Goal: Task Accomplishment & Management: Manage account settings

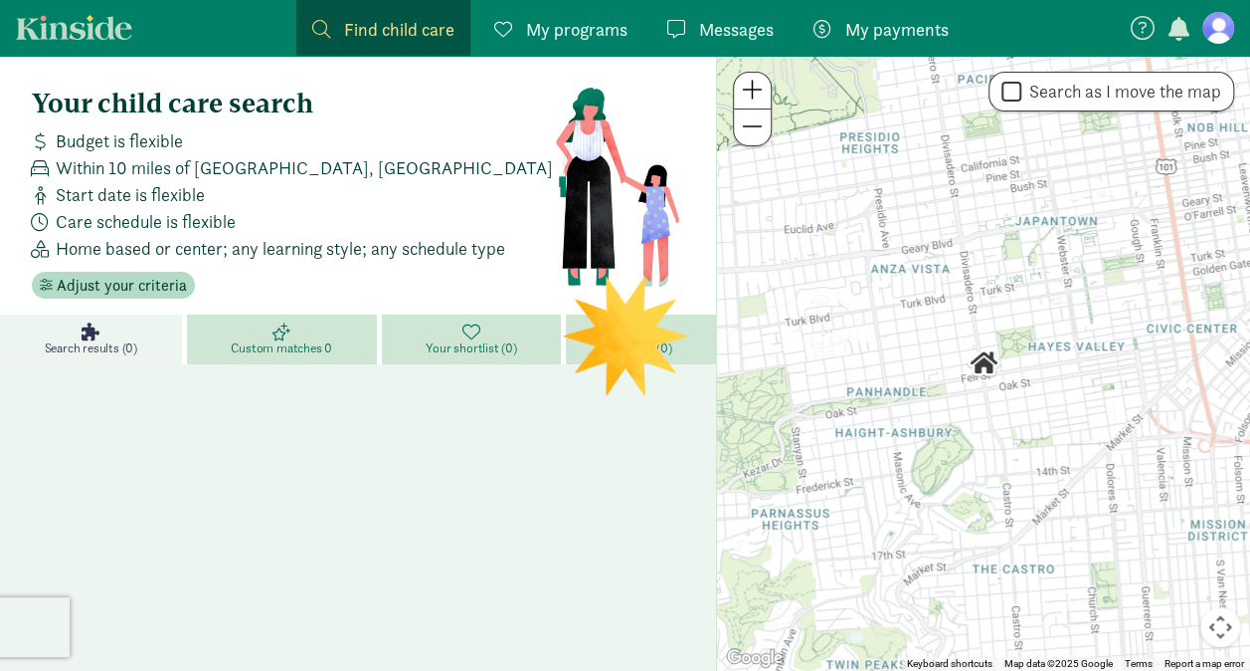
click at [613, 26] on span "My programs" at bounding box center [576, 29] width 101 height 27
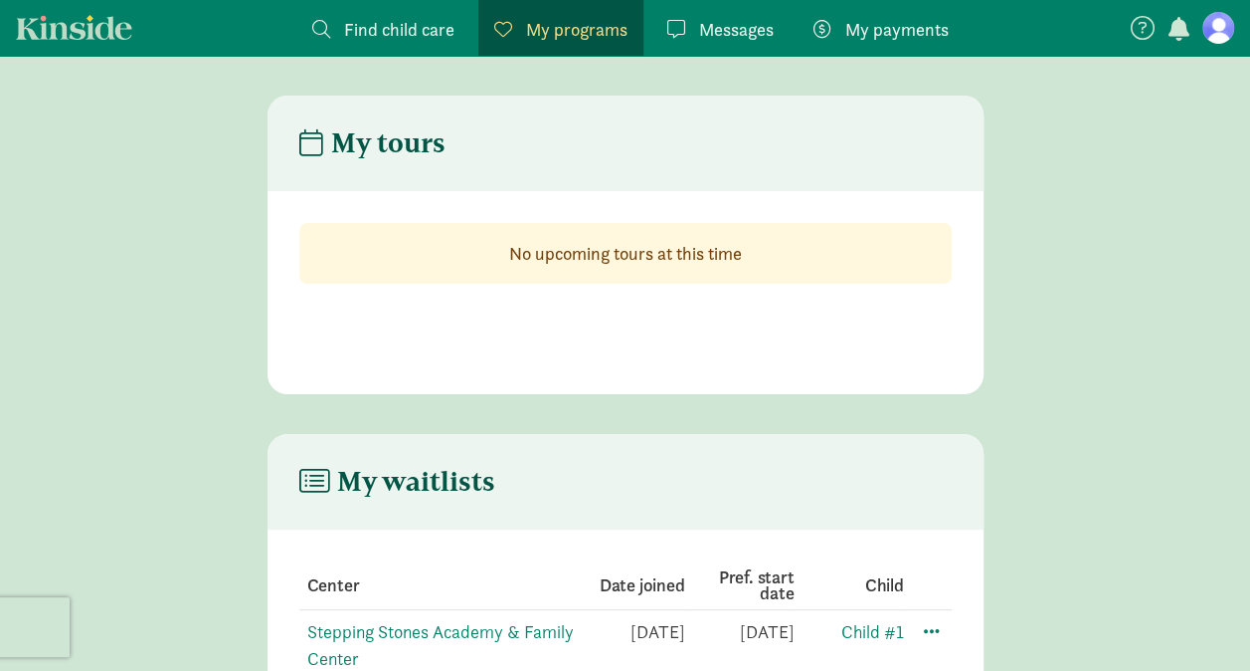
click at [129, 412] on div "My tours No upcoming tours at this time My waitlists Center Date joined Pref. s…" at bounding box center [625, 414] width 1250 height 637
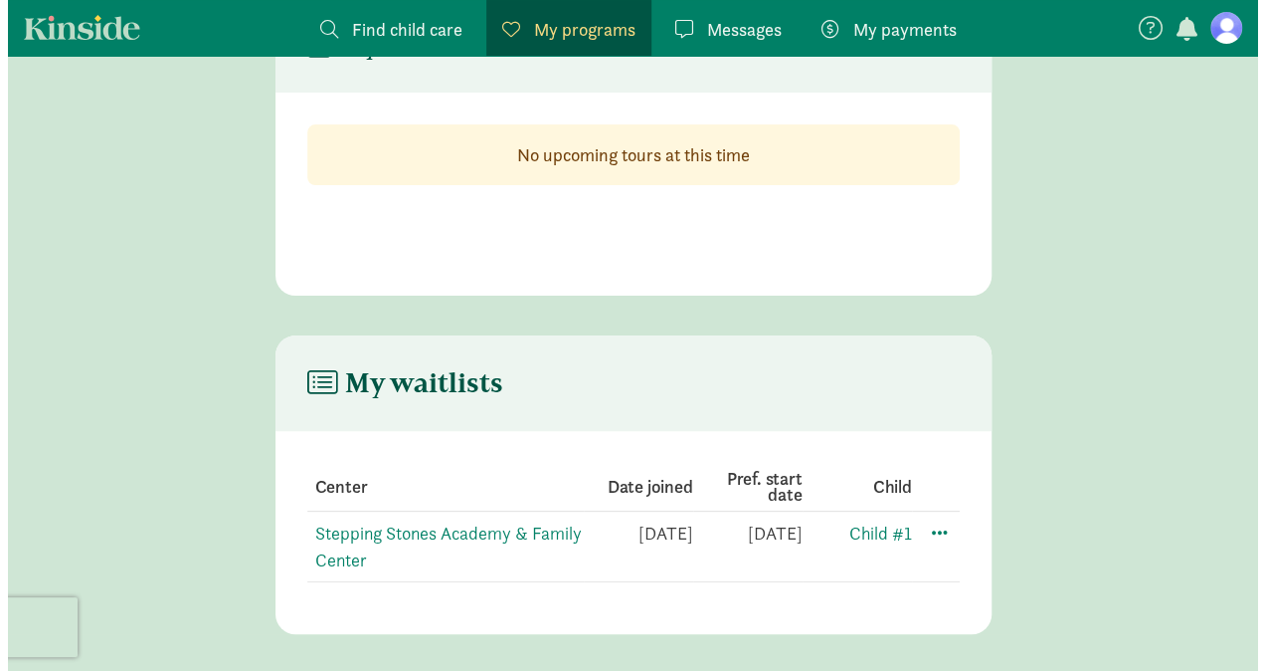
scroll to position [101, 0]
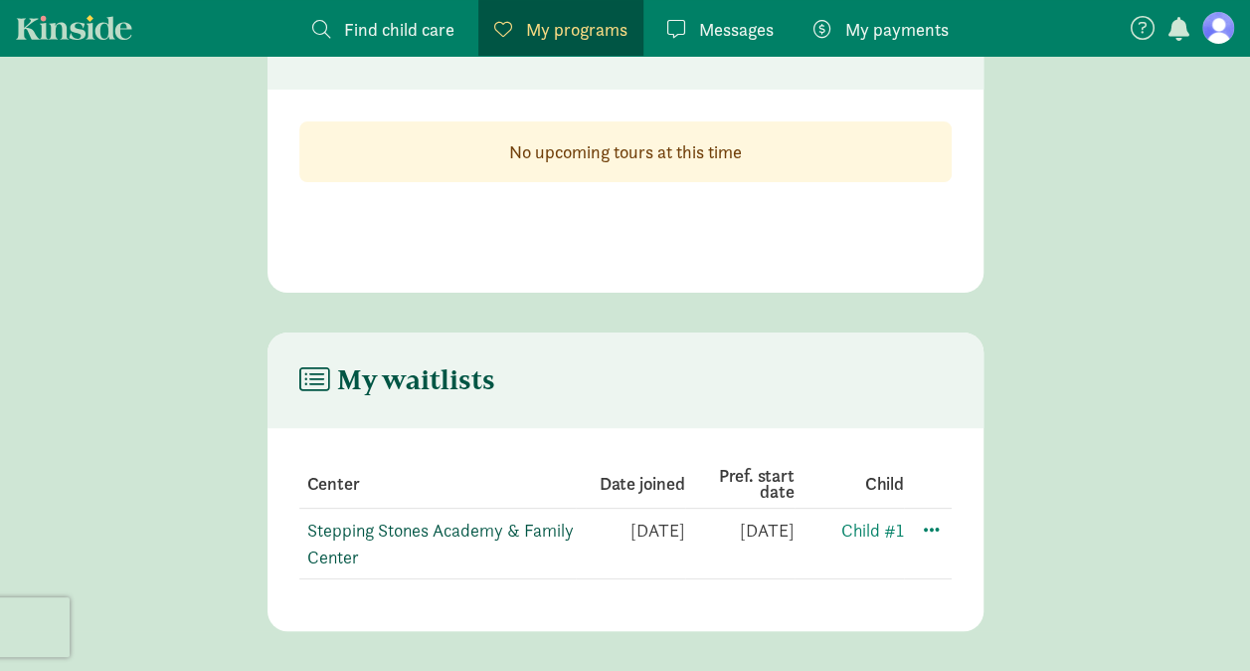
click at [517, 535] on link "Stepping Stones Academy & Family Center" at bounding box center [440, 543] width 267 height 50
click at [927, 530] on span at bounding box center [932, 528] width 24 height 24
click at [944, 564] on div "Edit preferences" at bounding box center [1001, 572] width 179 height 43
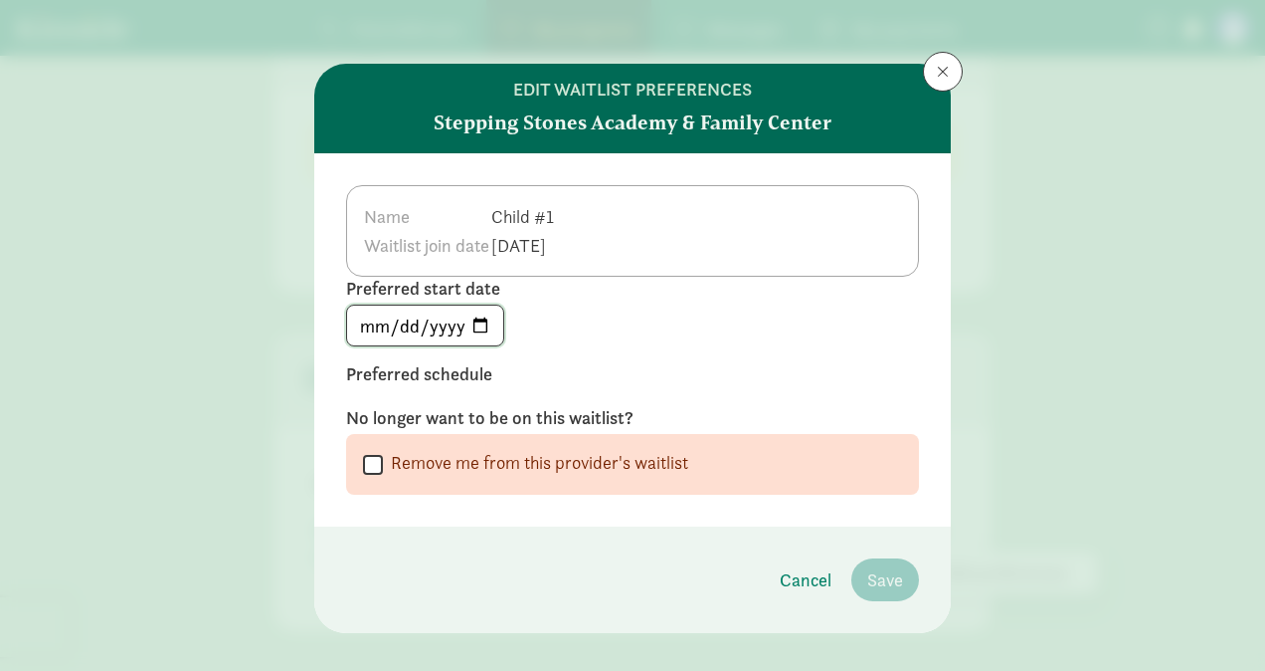
click at [479, 327] on input "2026-08-23" at bounding box center [425, 325] width 156 height 40
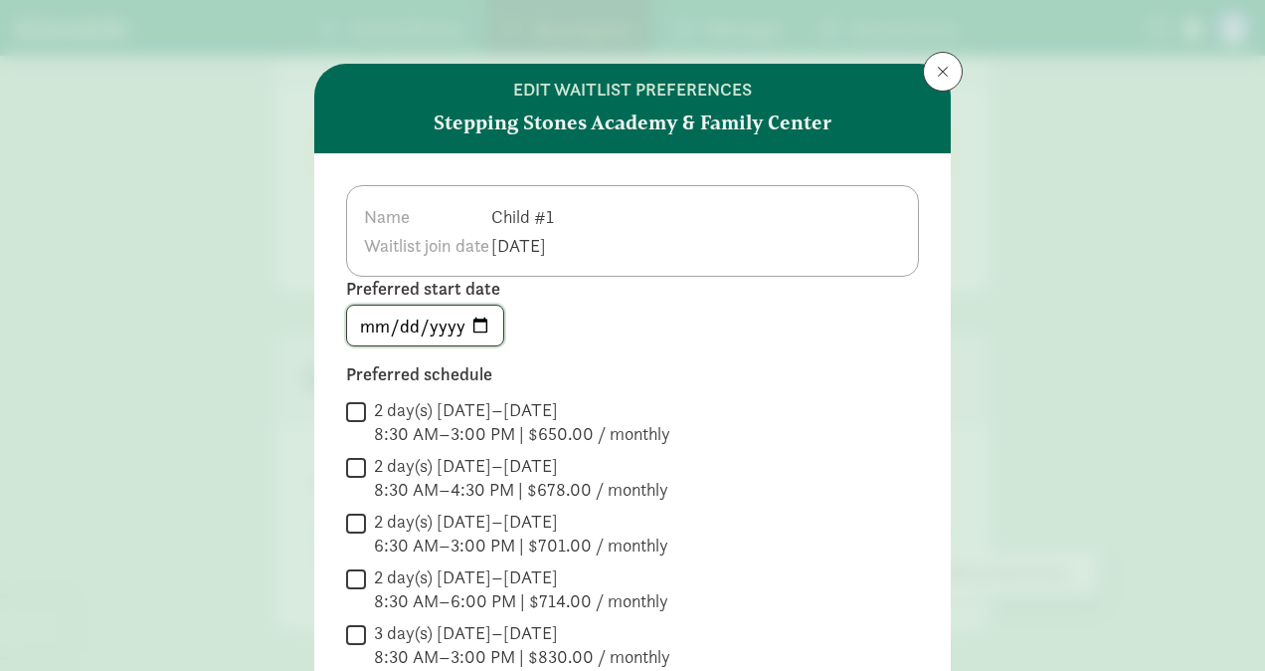
type input "2026-08-17"
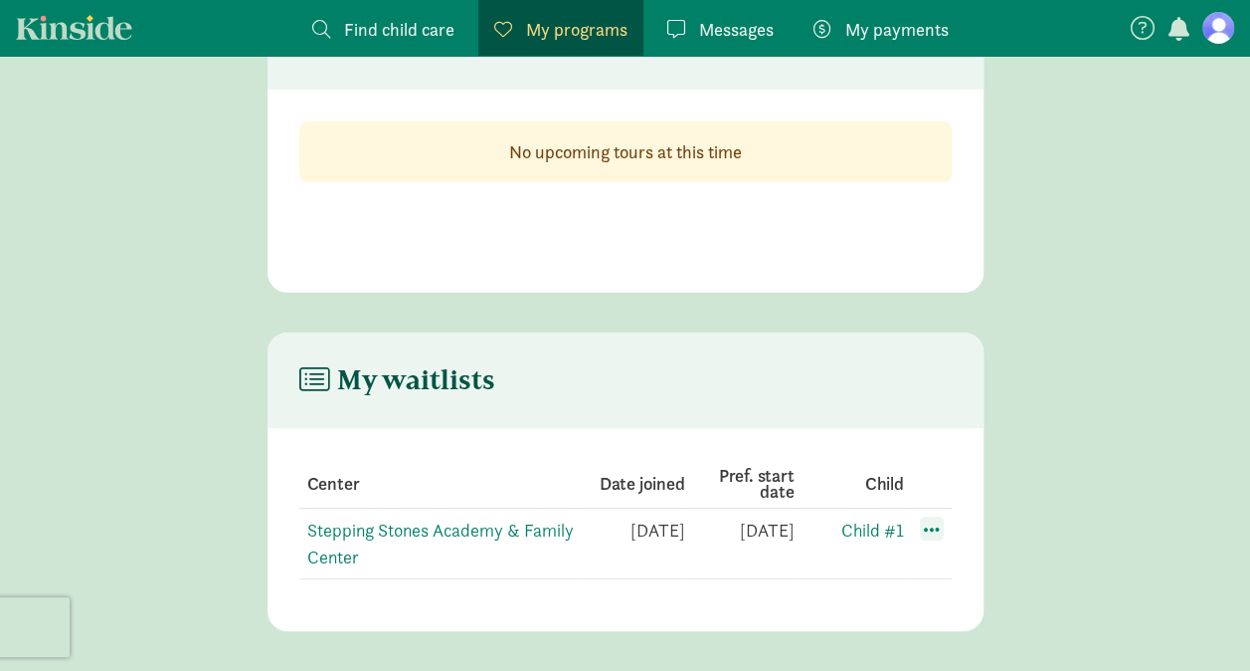
click at [938, 531] on span at bounding box center [932, 528] width 24 height 24
click at [951, 575] on div "Edit preferences" at bounding box center [1001, 572] width 179 height 43
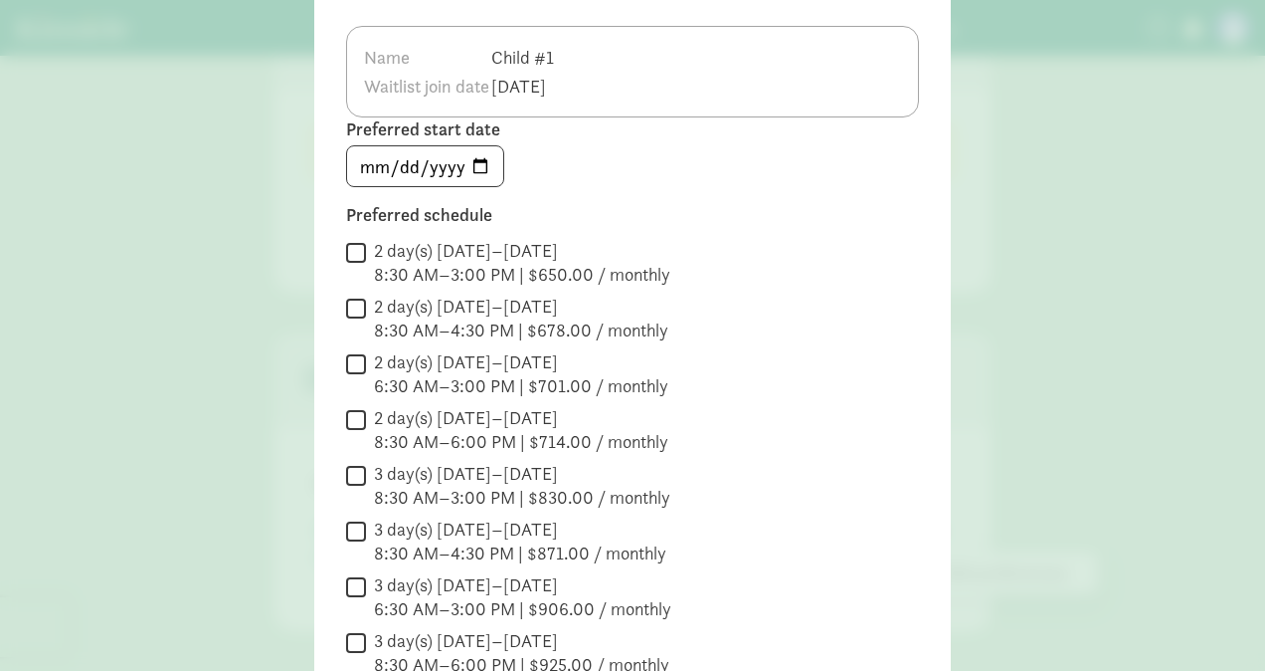
scroll to position [134, 0]
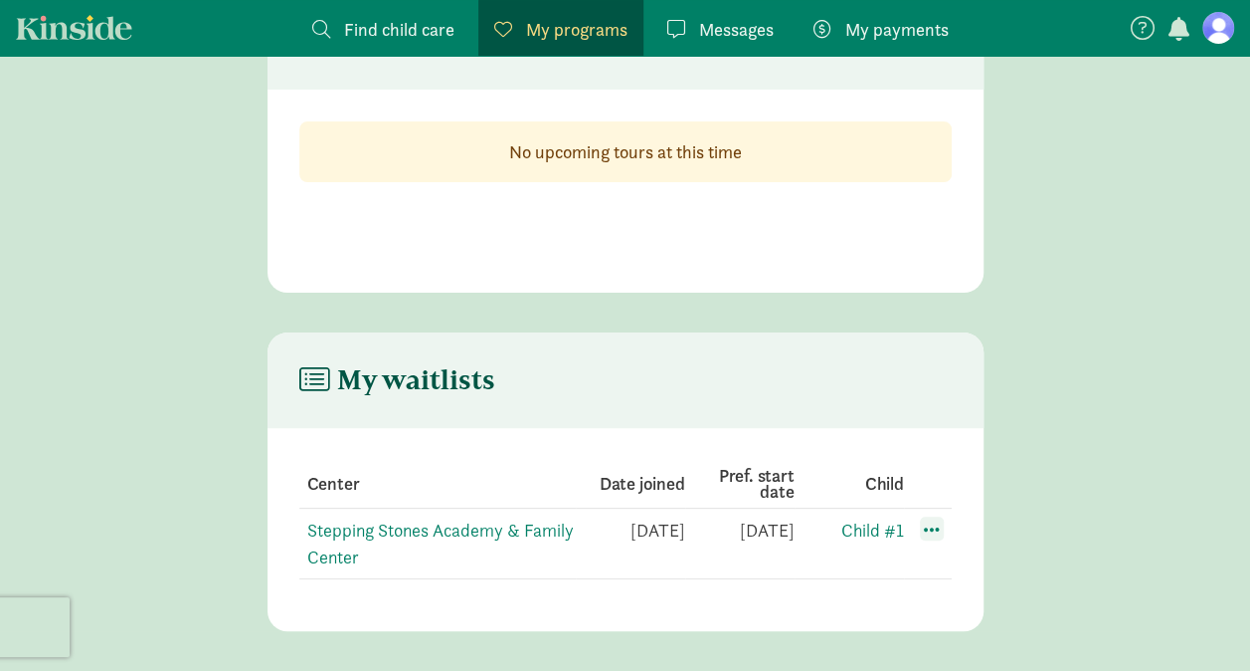
click at [931, 529] on span at bounding box center [932, 528] width 24 height 24
click at [959, 573] on div "Edit preferences" at bounding box center [1001, 572] width 179 height 43
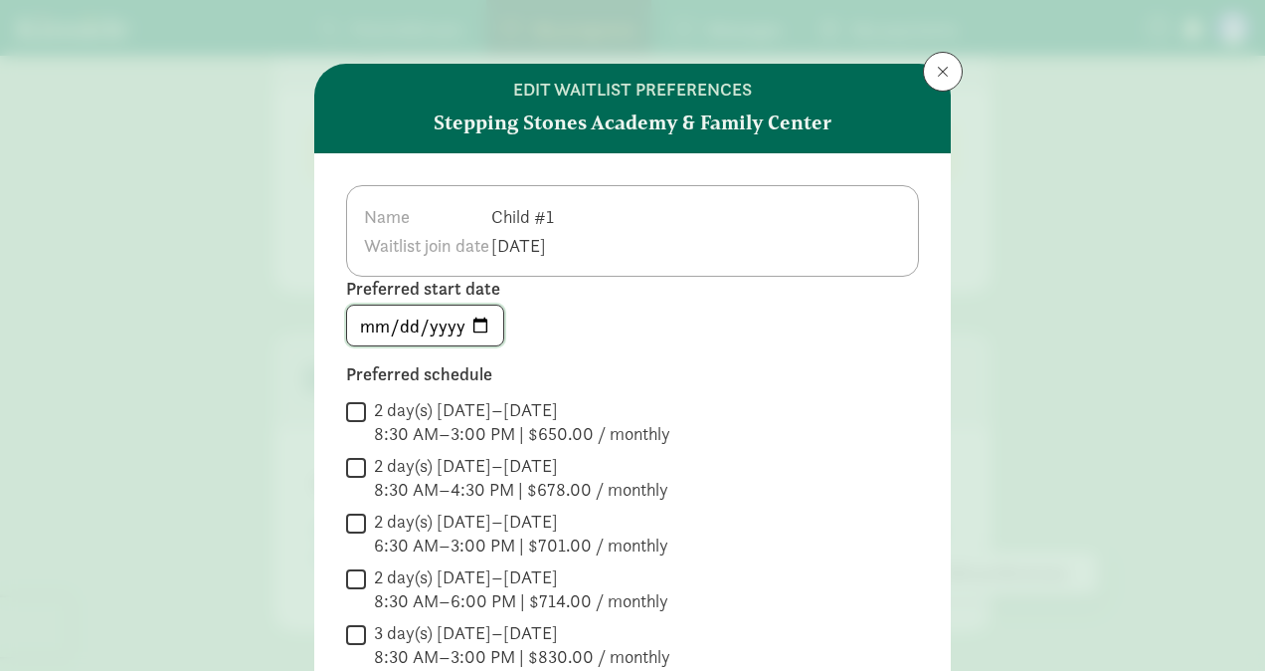
click at [468, 329] on input "2026-08-23" at bounding box center [425, 325] width 156 height 40
type input "2026-08-17"
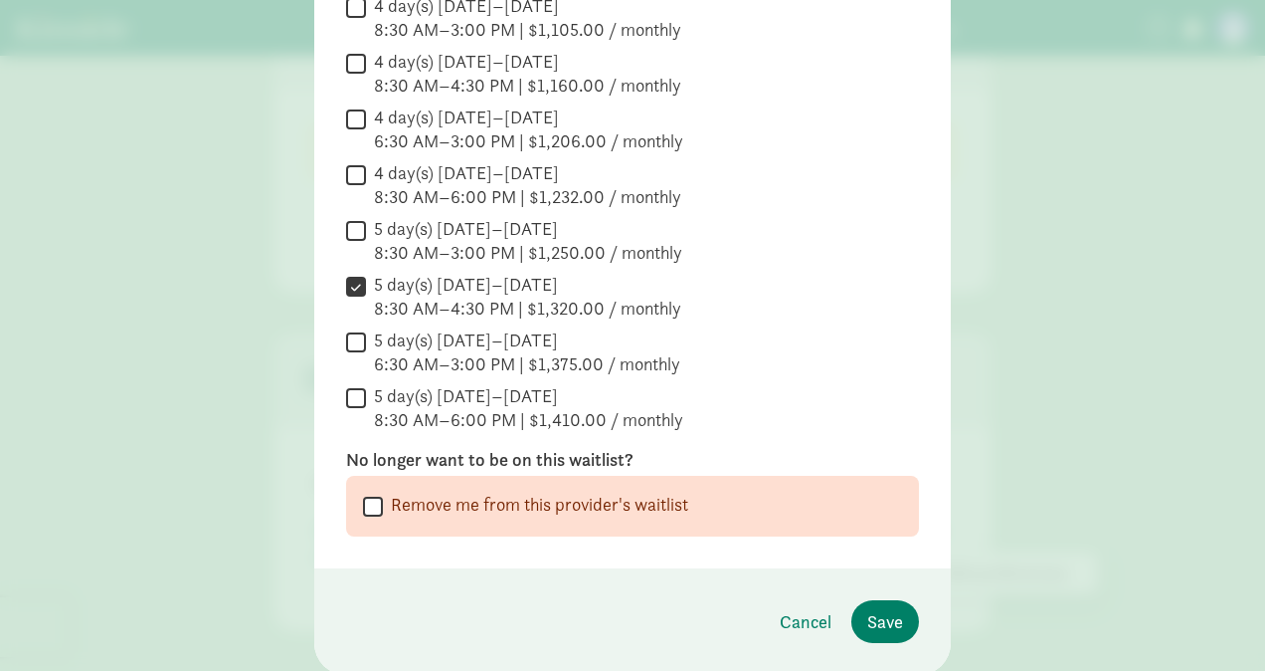
scroll to position [863, 0]
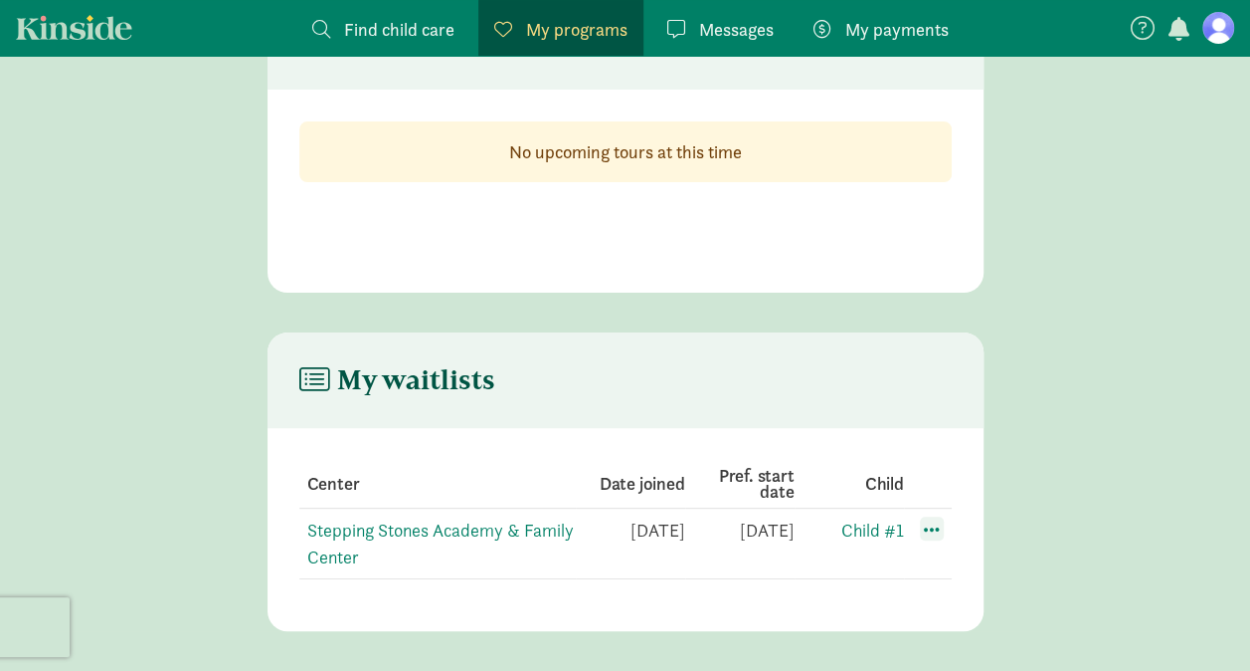
click at [937, 531] on span at bounding box center [932, 528] width 24 height 24
click at [955, 571] on div "Edit preferences" at bounding box center [1001, 572] width 179 height 43
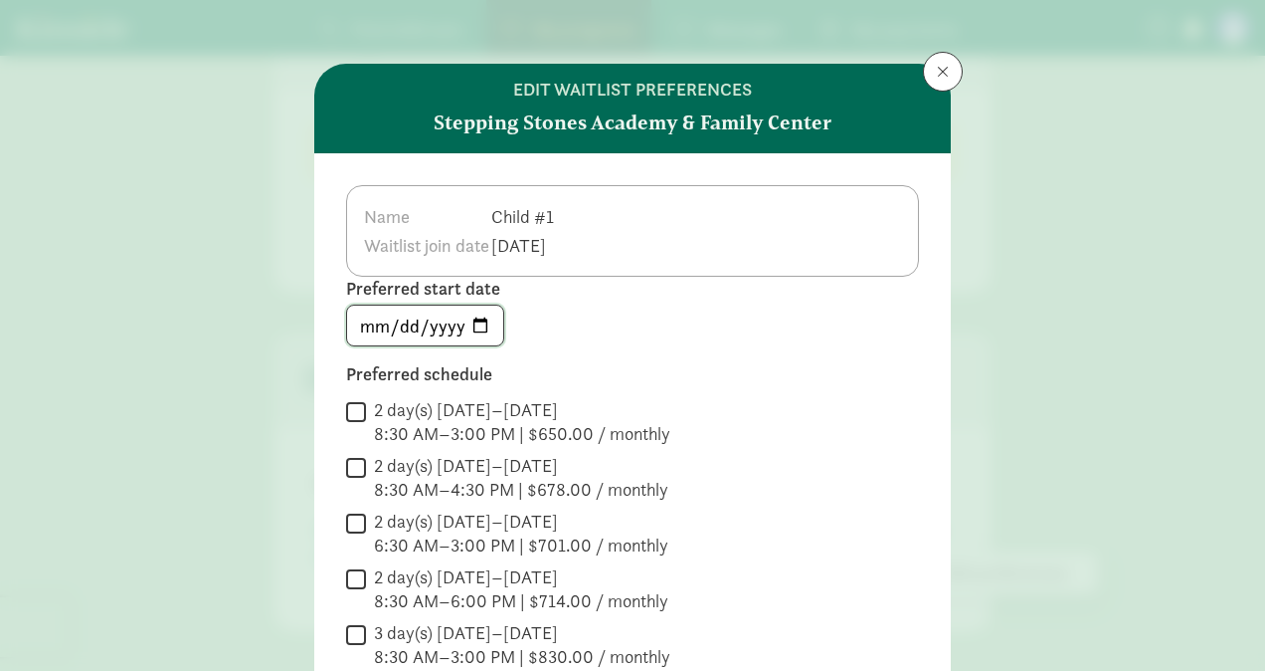
click at [478, 326] on input "2026-08-23" at bounding box center [425, 325] width 156 height 40
type input "2026-08-17"
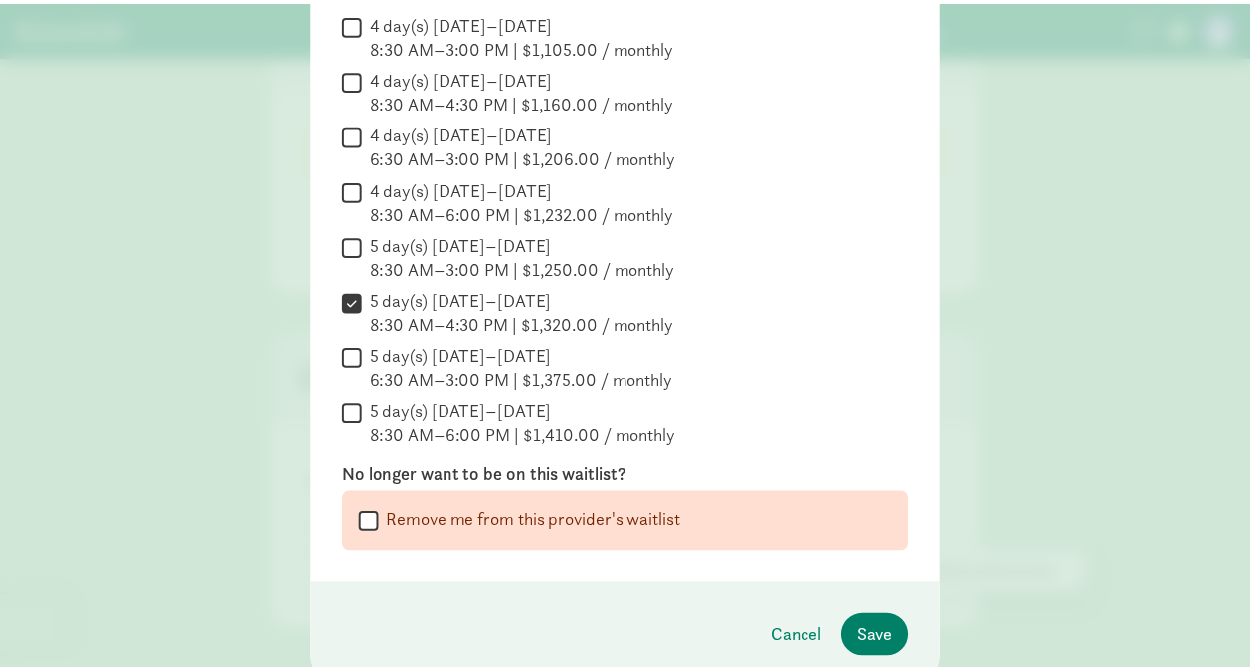
scroll to position [915, 0]
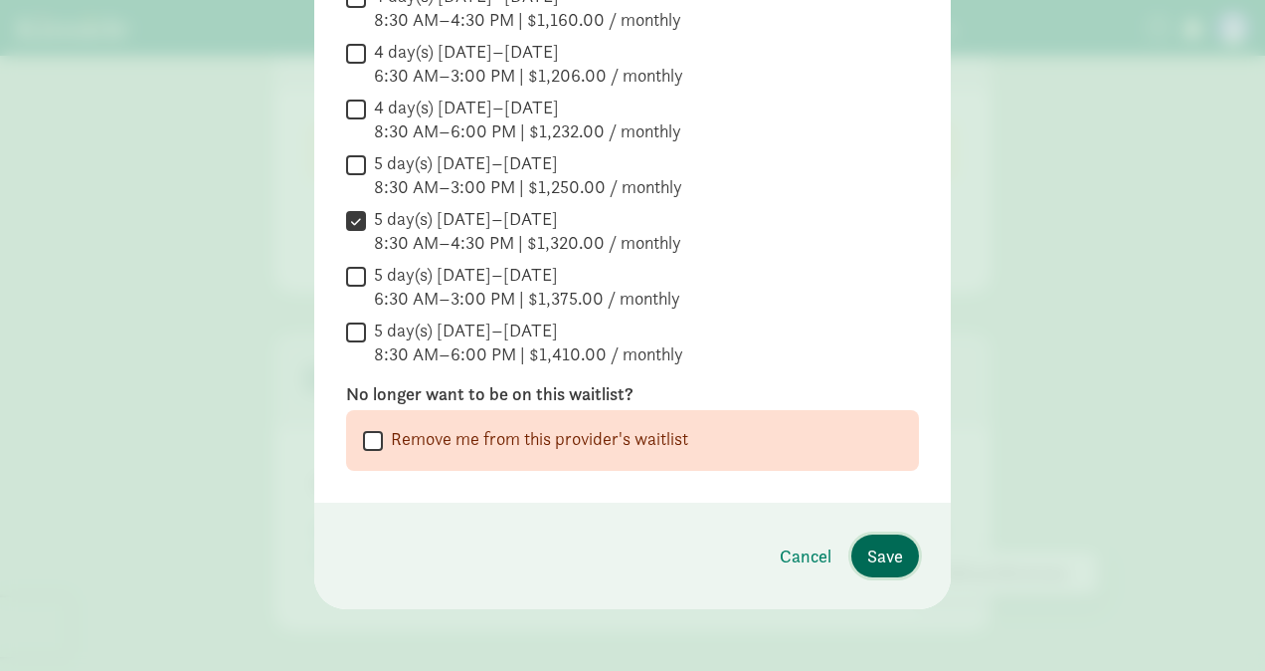
click at [893, 565] on span "Save" at bounding box center [885, 555] width 36 height 27
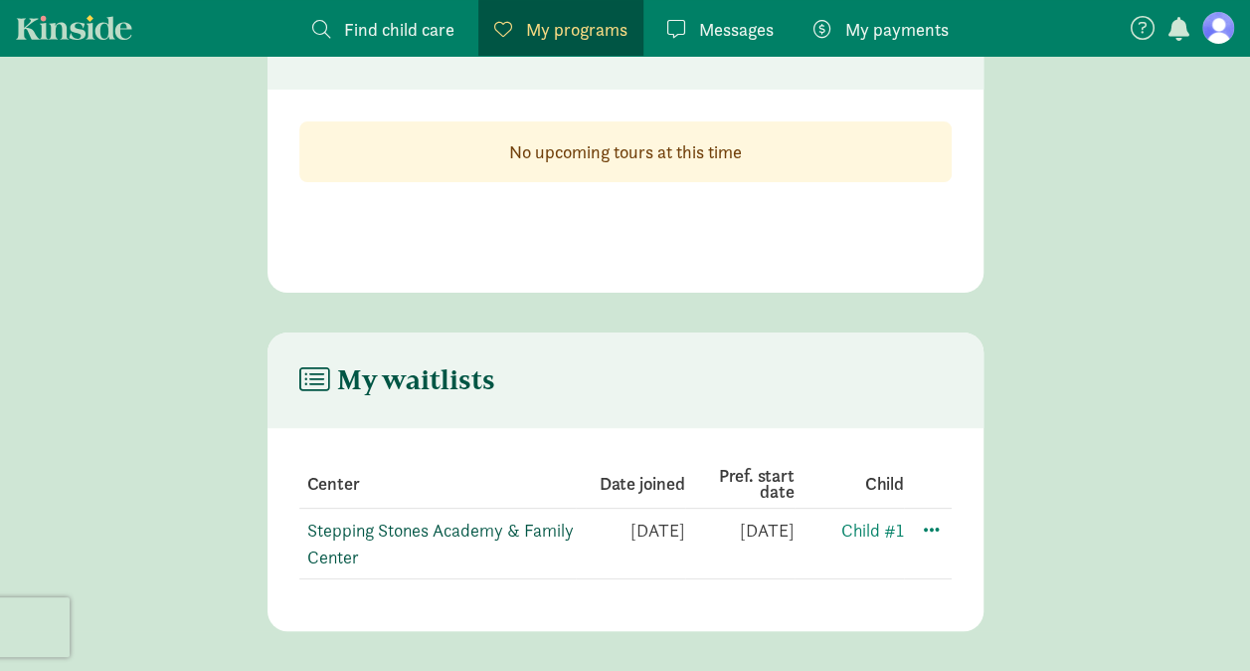
click at [329, 530] on link "Stepping Stones Academy & Family Center" at bounding box center [440, 543] width 267 height 50
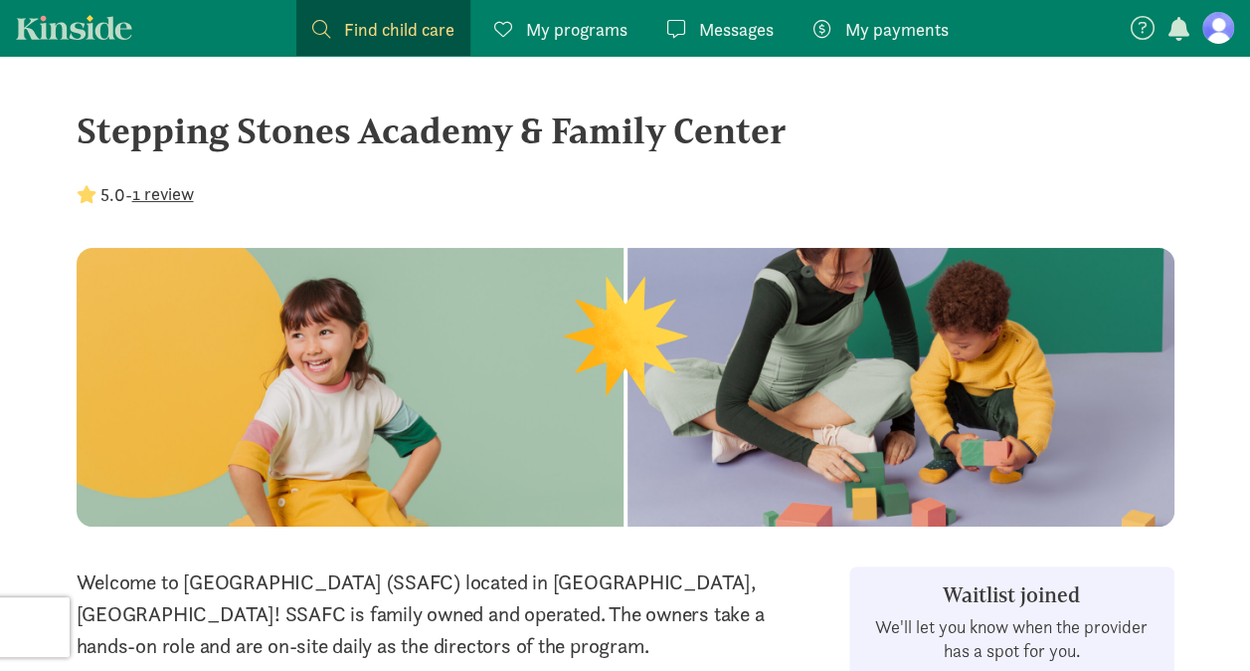
click at [575, 205] on div "5.0 - 1 review" at bounding box center [626, 194] width 1098 height 27
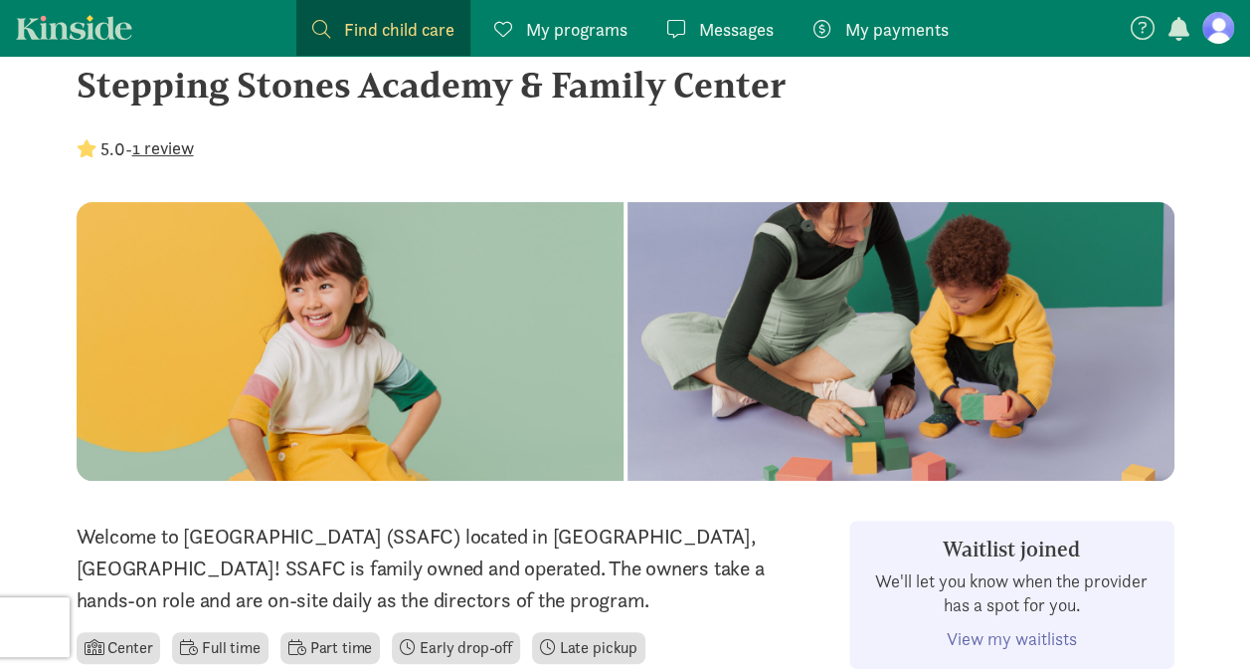
scroll to position [3, 0]
